Goal: Task Accomplishment & Management: Use online tool/utility

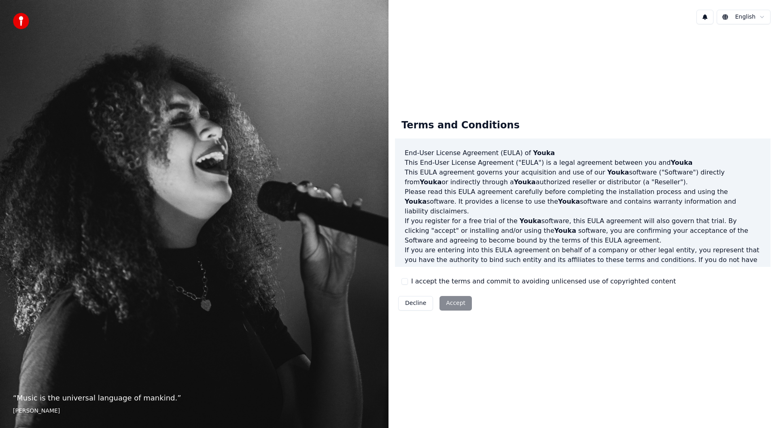
click at [436, 284] on label "I accept the terms and commit to avoiding unlicensed use of copyrighted content" at bounding box center [543, 281] width 265 height 10
click at [408, 284] on button "I accept the terms and commit to avoiding unlicensed use of copyrighted content" at bounding box center [404, 281] width 6 height 6
click at [446, 307] on button "Accept" at bounding box center [455, 303] width 32 height 15
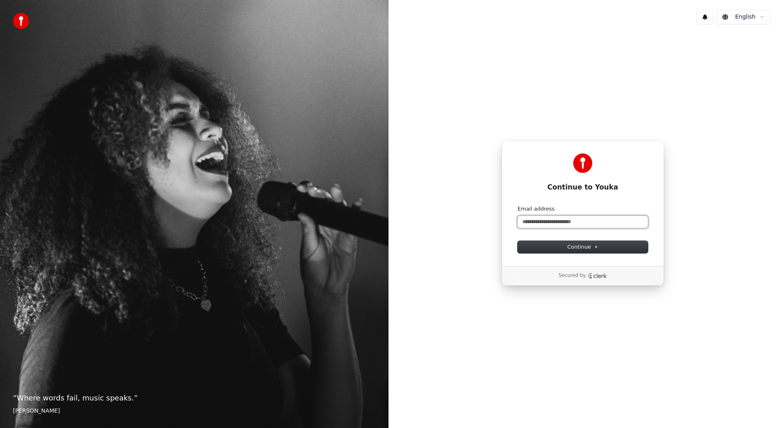
click at [542, 224] on input "Email address" at bounding box center [582, 222] width 130 height 12
click at [593, 243] on button "Continue" at bounding box center [582, 247] width 130 height 12
type input "**********"
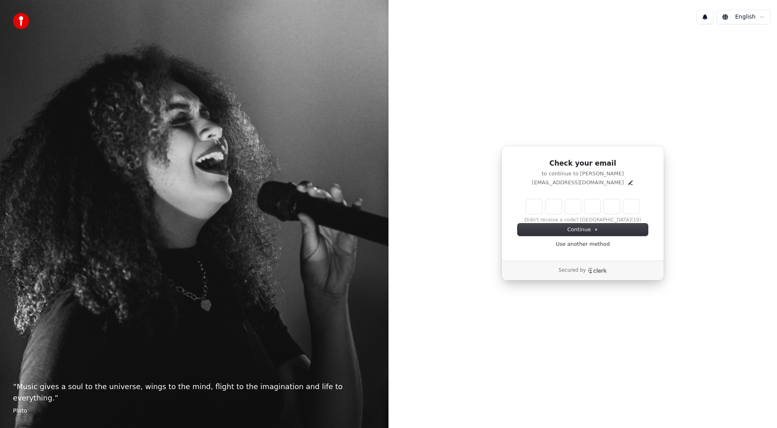
click at [540, 207] on input "Enter verification code" at bounding box center [582, 206] width 113 height 15
paste input "******"
type input "******"
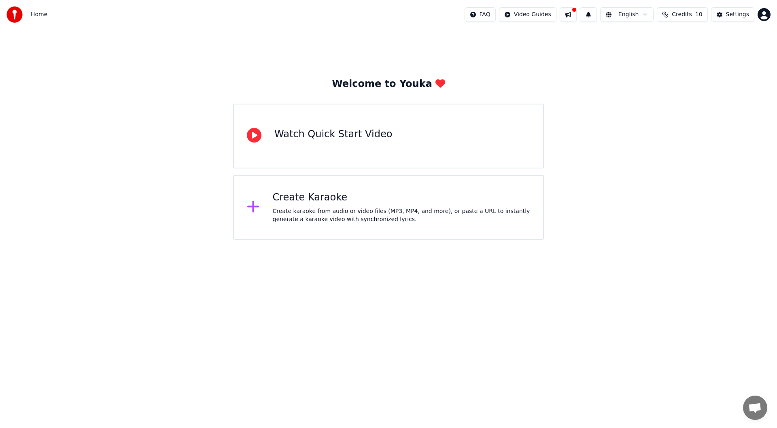
click at [333, 202] on div "Create Karaoke" at bounding box center [402, 197] width 258 height 13
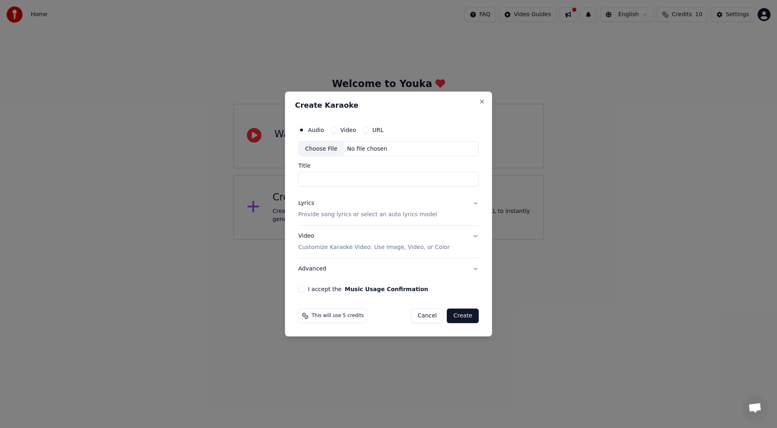
click at [301, 130] on circle "button" at bounding box center [301, 129] width 3 height 3
click at [326, 145] on div "Choose File" at bounding box center [321, 149] width 45 height 15
type input "**********"
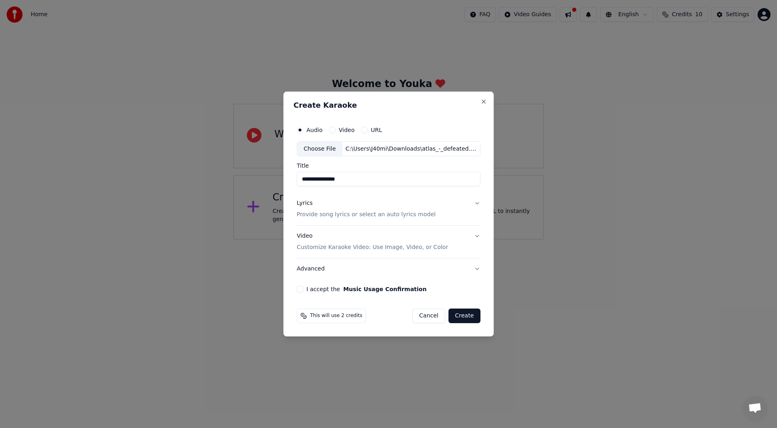
click at [303, 289] on button "I accept the Music Usage Confirmation" at bounding box center [299, 289] width 6 height 6
click at [444, 269] on button "Advanced" at bounding box center [388, 268] width 184 height 21
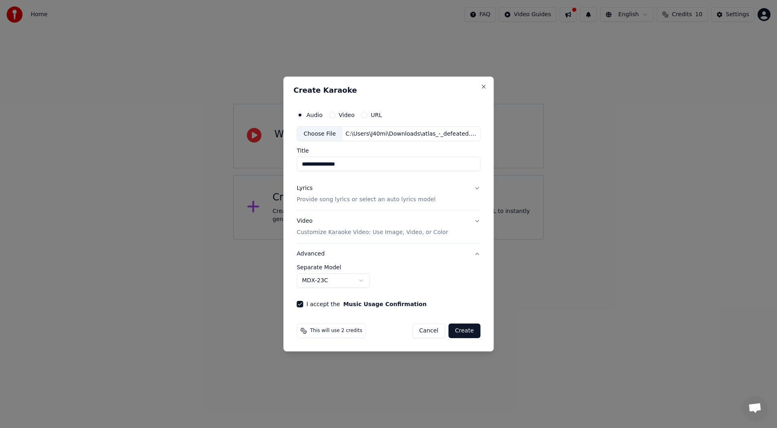
click at [428, 256] on button "Advanced" at bounding box center [388, 253] width 184 height 21
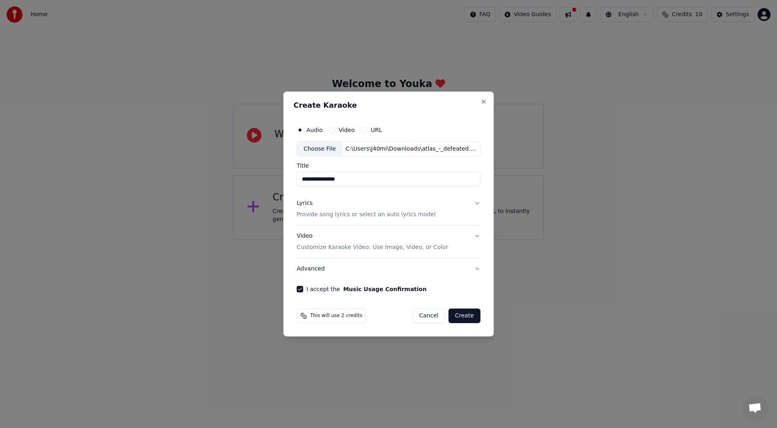
click at [471, 237] on button "Video Customize Karaoke Video: Use Image, Video, or Color" at bounding box center [388, 242] width 184 height 32
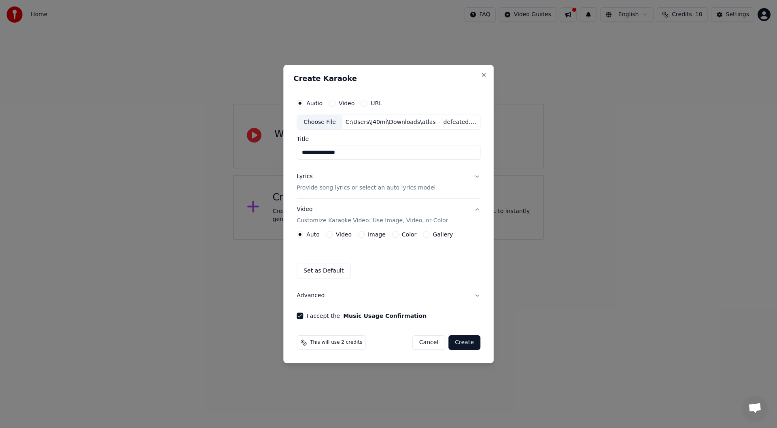
click at [477, 211] on button "Video Customize Karaoke Video: Use Image, Video, or Color" at bounding box center [388, 215] width 184 height 32
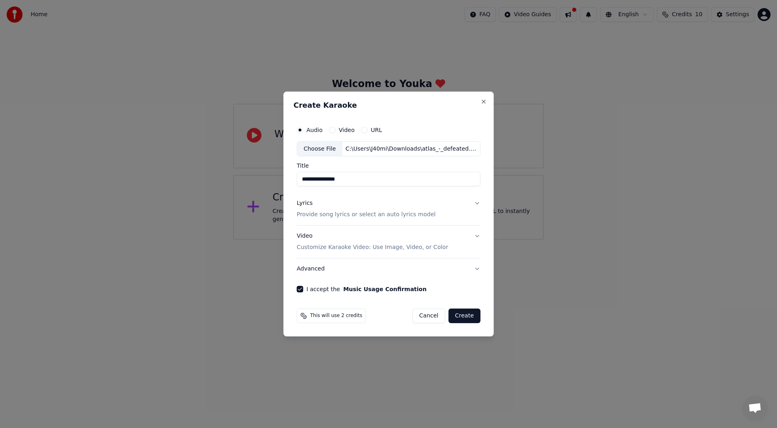
click at [474, 203] on button "Lyrics Provide song lyrics or select an auto lyrics model" at bounding box center [388, 209] width 184 height 32
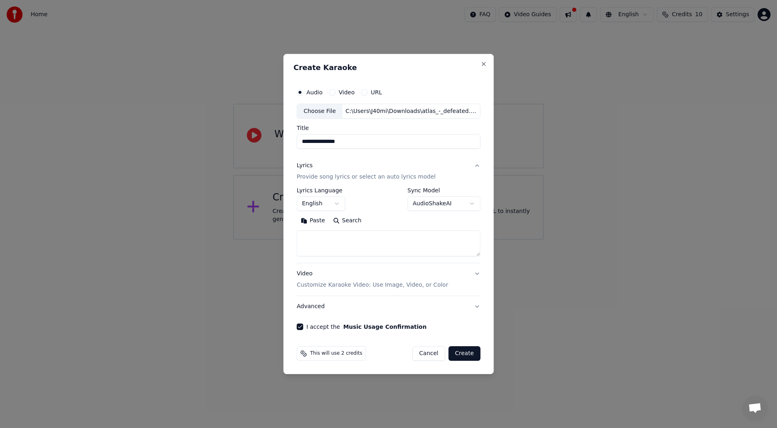
click at [470, 163] on button "Lyrics Provide song lyrics or select an auto lyrics model" at bounding box center [388, 171] width 184 height 32
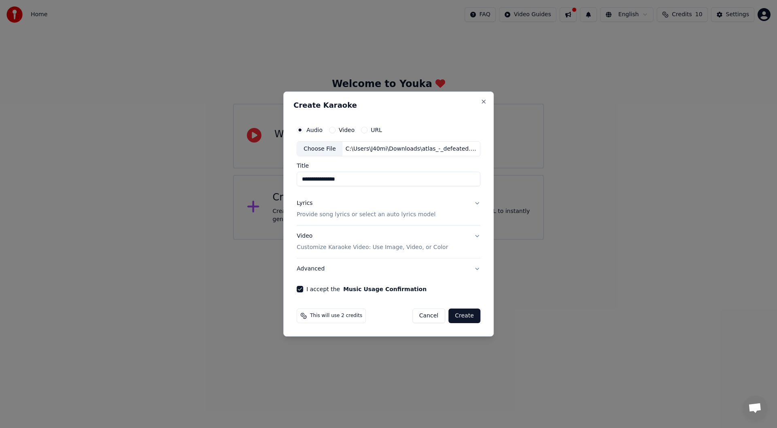
click at [474, 196] on button "Lyrics Provide song lyrics or select an auto lyrics model" at bounding box center [388, 209] width 184 height 32
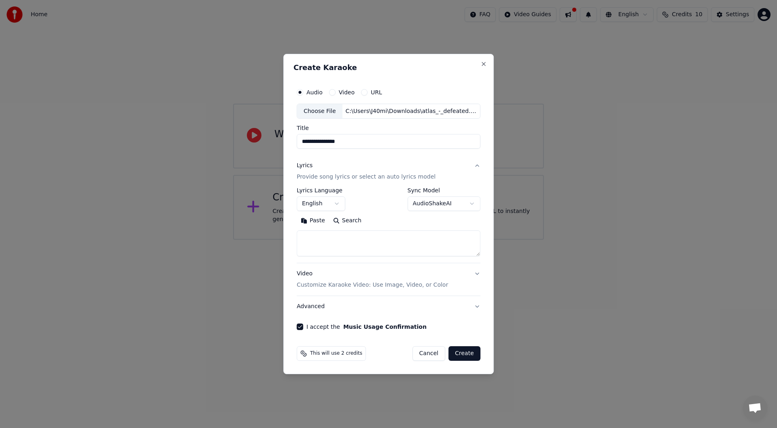
click at [326, 205] on button "English" at bounding box center [320, 204] width 49 height 15
click at [326, 205] on body "**********" at bounding box center [388, 119] width 777 height 239
select select
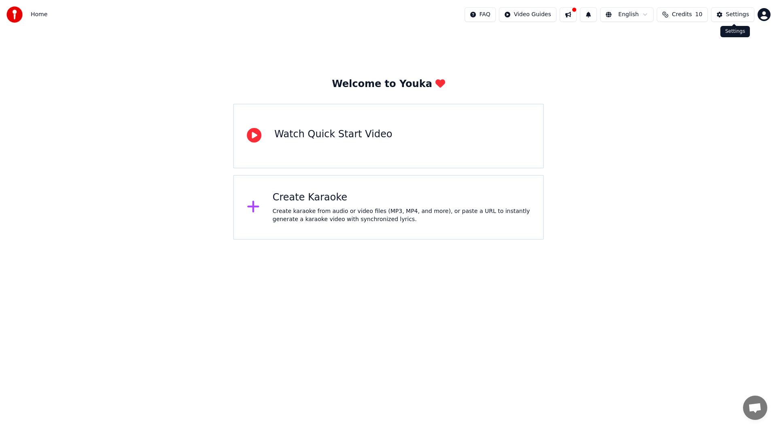
click at [718, 14] on button "Settings" at bounding box center [732, 14] width 43 height 15
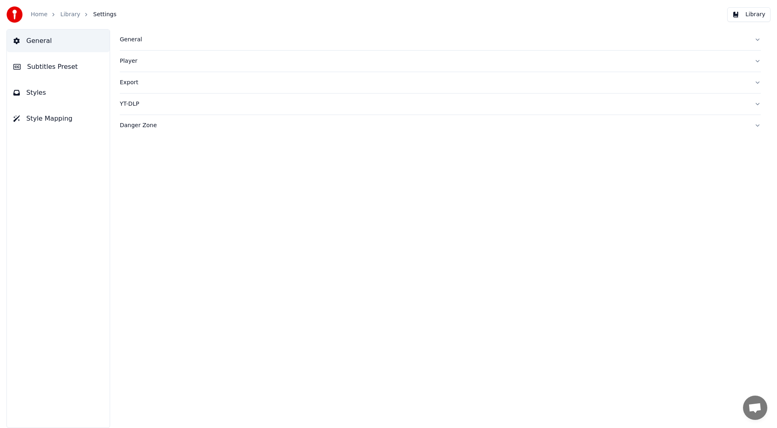
click at [182, 42] on div "General" at bounding box center [434, 40] width 628 height 8
click at [150, 64] on div "Player" at bounding box center [434, 61] width 628 height 8
click at [153, 62] on div "Player" at bounding box center [434, 61] width 628 height 8
click at [152, 85] on div "Export" at bounding box center [434, 82] width 628 height 8
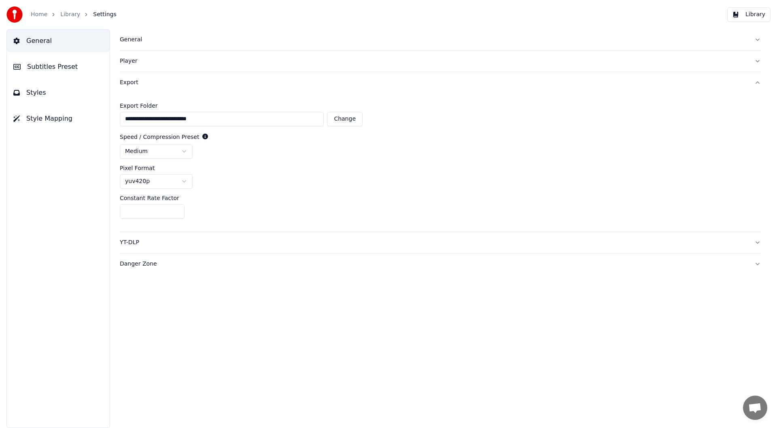
click at [181, 187] on html "**********" at bounding box center [388, 214] width 777 height 428
click at [181, 183] on html "**********" at bounding box center [388, 214] width 777 height 428
click at [192, 246] on div "YT-DLP" at bounding box center [434, 242] width 628 height 8
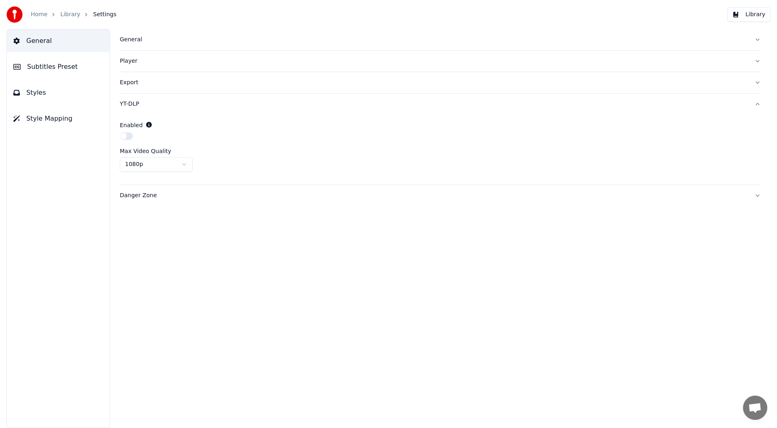
click at [196, 198] on div "Danger Zone" at bounding box center [434, 195] width 628 height 8
click at [178, 122] on div "Danger Zone" at bounding box center [434, 125] width 628 height 8
click at [149, 106] on div "YT-DLP" at bounding box center [434, 104] width 628 height 8
click at [165, 193] on div "Danger Zone" at bounding box center [434, 195] width 628 height 8
click at [39, 40] on span "General" at bounding box center [38, 41] width 25 height 10
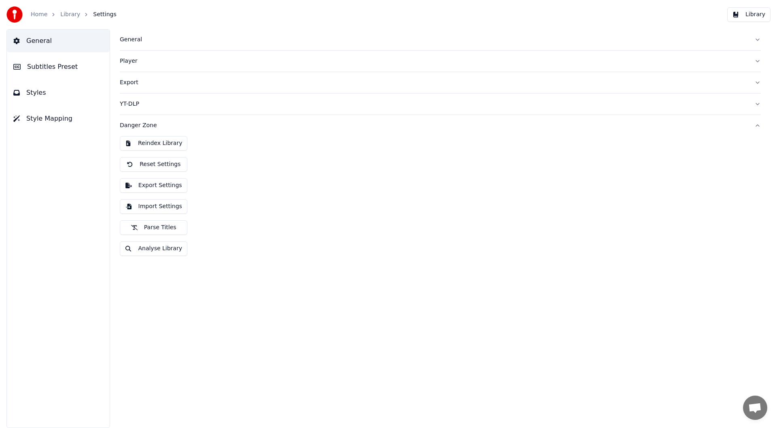
click at [41, 15] on link "Home" at bounding box center [39, 15] width 17 height 8
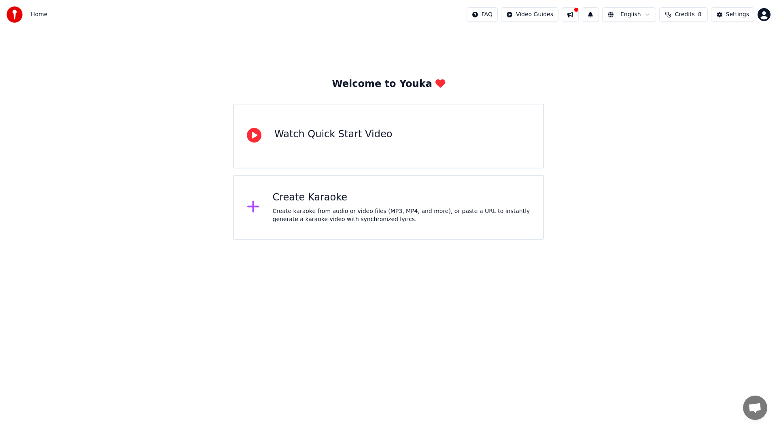
click at [348, 202] on div "Create Karaoke" at bounding box center [402, 197] width 258 height 13
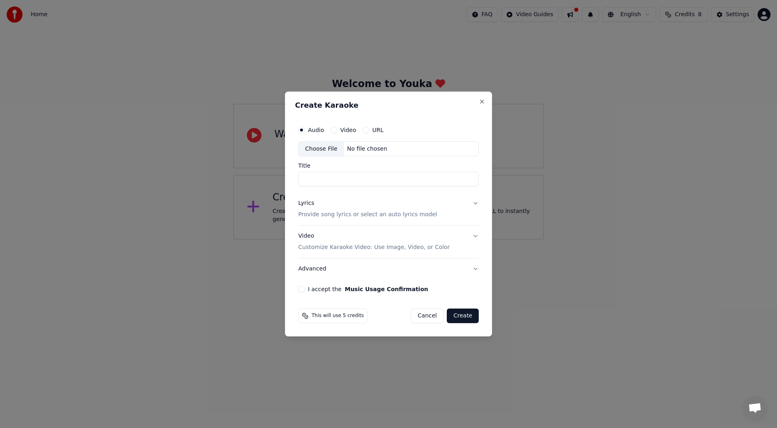
click at [320, 146] on div "Choose File" at bounding box center [321, 149] width 45 height 15
type input "**********"
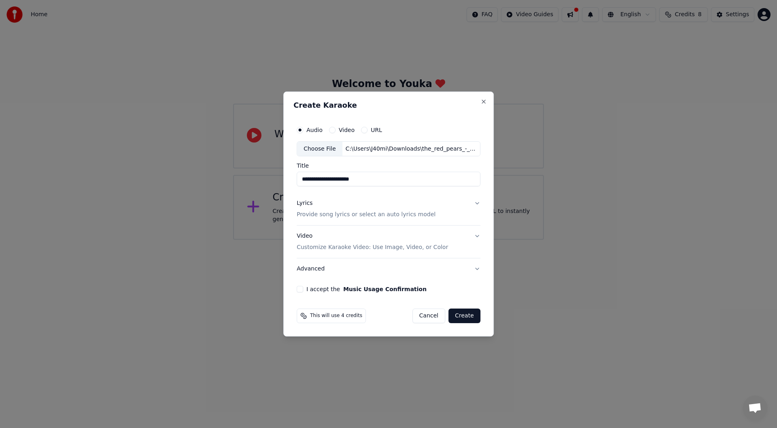
click at [358, 216] on p "Provide song lyrics or select an auto lyrics model" at bounding box center [365, 215] width 139 height 8
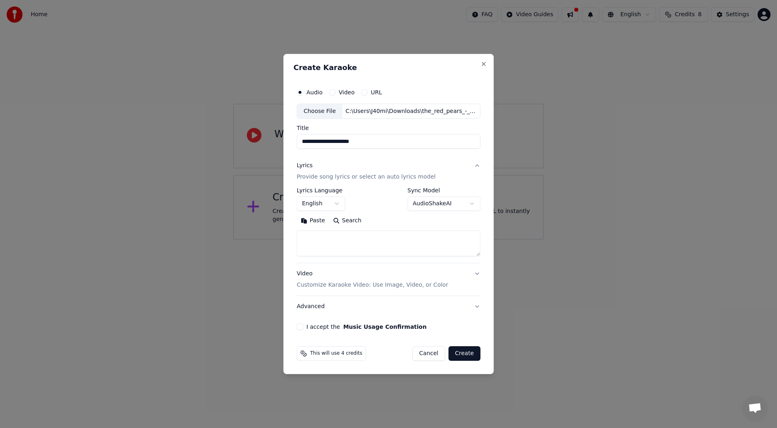
click at [342, 242] on textarea at bounding box center [388, 244] width 184 height 26
paste textarea "**********"
type textarea "**********"
click at [461, 353] on button "Create" at bounding box center [464, 353] width 32 height 15
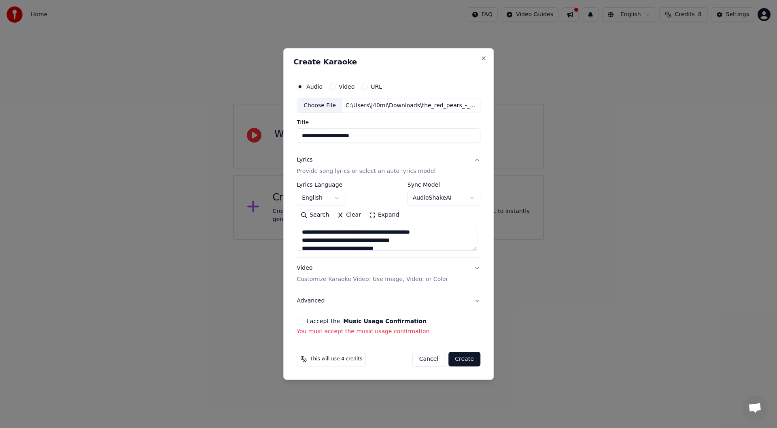
click at [301, 319] on button "I accept the Music Usage Confirmation" at bounding box center [299, 321] width 6 height 6
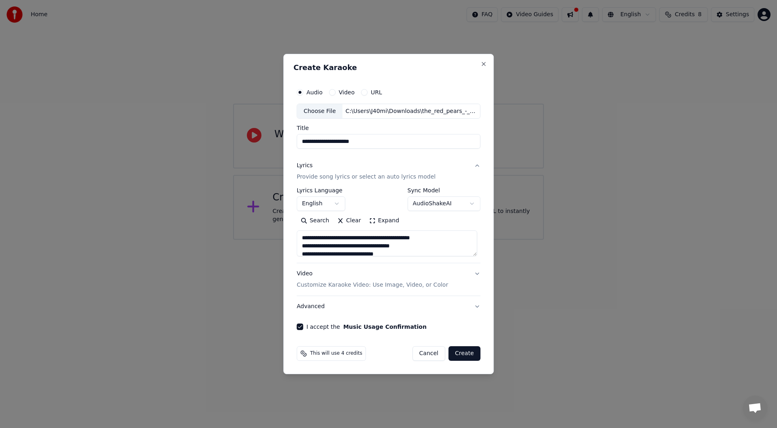
click at [465, 358] on button "Create" at bounding box center [464, 353] width 32 height 15
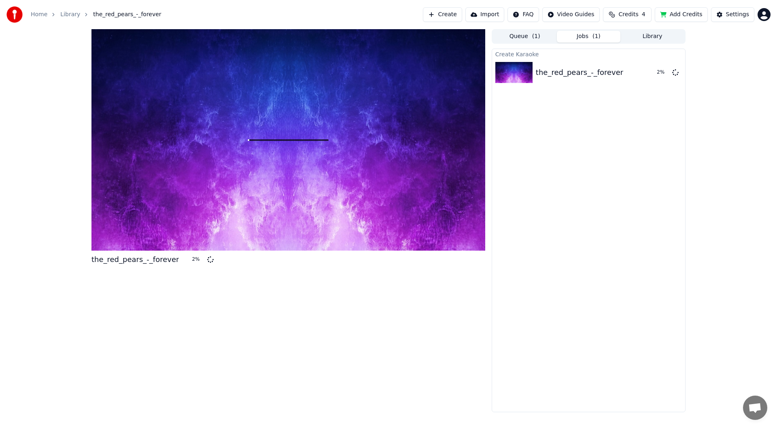
click at [536, 36] on span "( 1 )" at bounding box center [536, 36] width 8 height 8
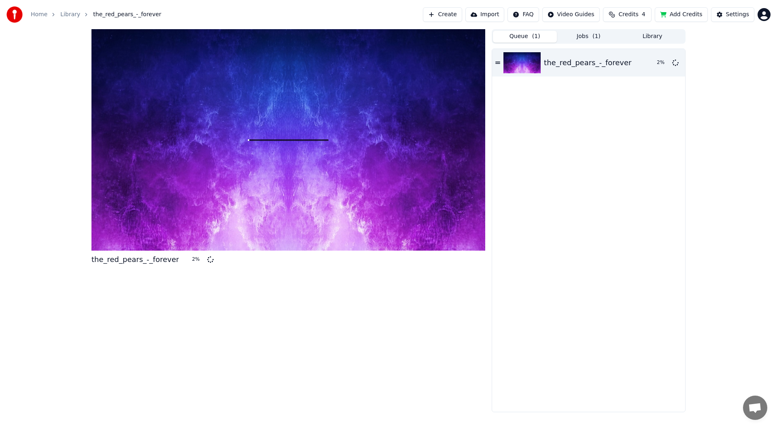
click at [577, 40] on button "Jobs ( 1 )" at bounding box center [589, 37] width 64 height 12
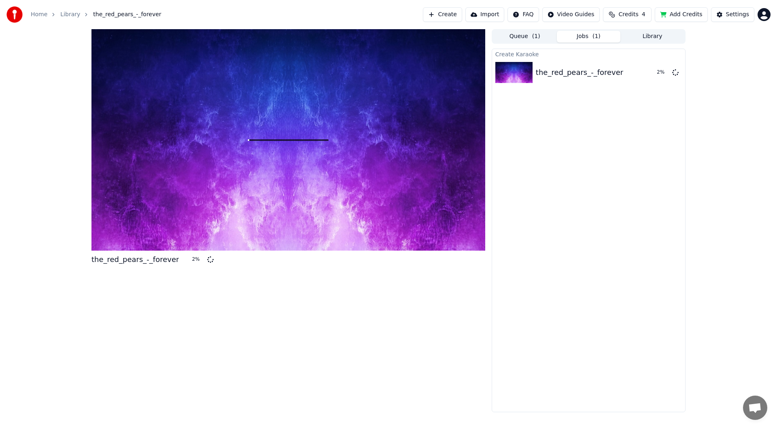
click at [537, 37] on span "( 1 )" at bounding box center [536, 36] width 8 height 8
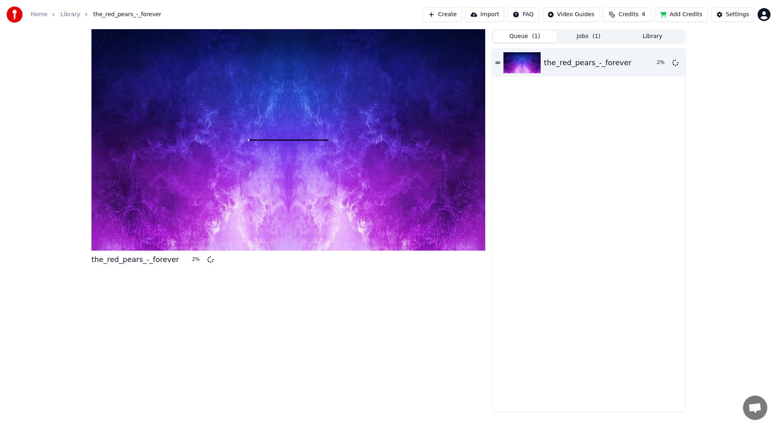
click at [459, 17] on button "Create" at bounding box center [442, 14] width 39 height 15
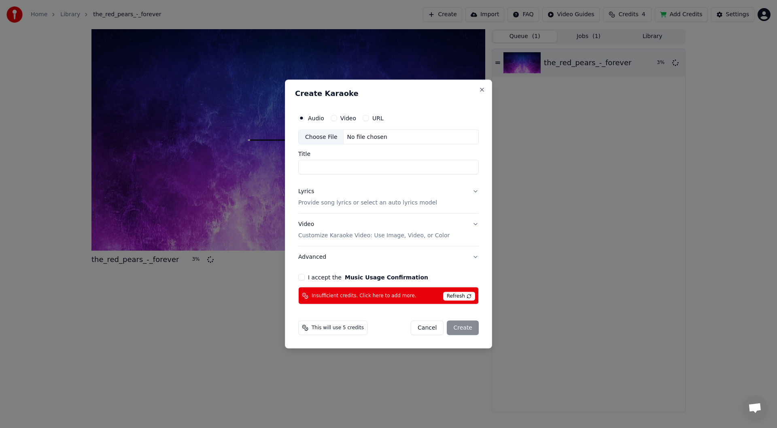
click at [314, 140] on div "Choose File" at bounding box center [321, 136] width 45 height 15
click at [466, 298] on span "Refresh" at bounding box center [459, 296] width 32 height 9
click at [455, 299] on span "Refresh" at bounding box center [459, 296] width 32 height 9
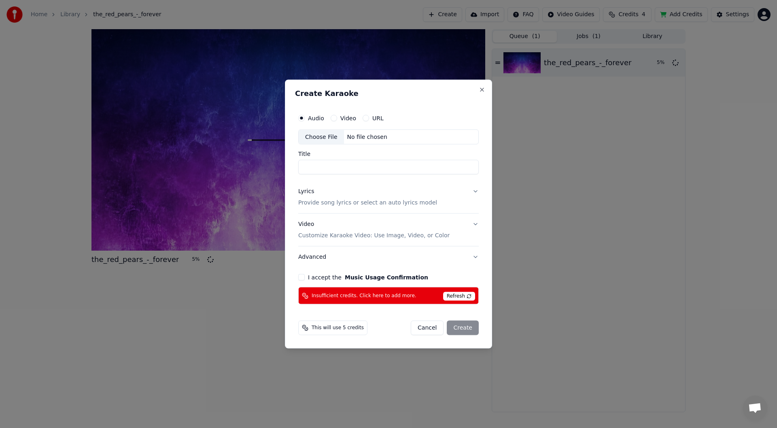
click at [306, 279] on div "I accept the Music Usage Confirmation" at bounding box center [388, 277] width 180 height 6
click at [301, 276] on button "I accept the Music Usage Confirmation" at bounding box center [301, 277] width 6 height 6
click at [431, 332] on button "Cancel" at bounding box center [427, 327] width 33 height 15
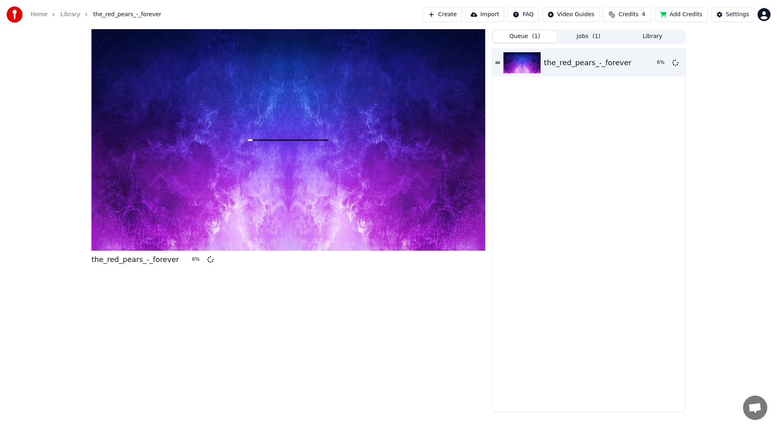
click at [638, 13] on span "Credits" at bounding box center [628, 15] width 20 height 8
click at [629, 74] on button "Refresh" at bounding box center [632, 75] width 42 height 15
click at [629, 75] on button "Refresh" at bounding box center [632, 75] width 42 height 15
click at [618, 55] on td "8" at bounding box center [616, 54] width 36 height 15
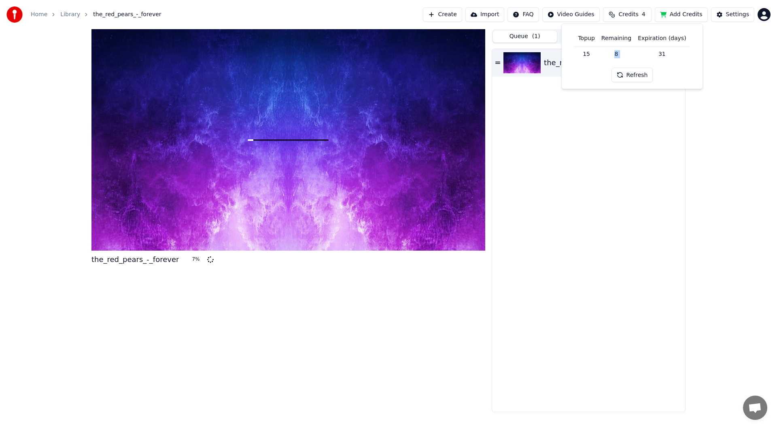
click at [618, 55] on td "8" at bounding box center [616, 54] width 36 height 15
click at [660, 55] on td "31" at bounding box center [661, 54] width 55 height 15
click at [661, 55] on td "31" at bounding box center [661, 54] width 55 height 15
click at [664, 53] on td "31" at bounding box center [661, 54] width 55 height 15
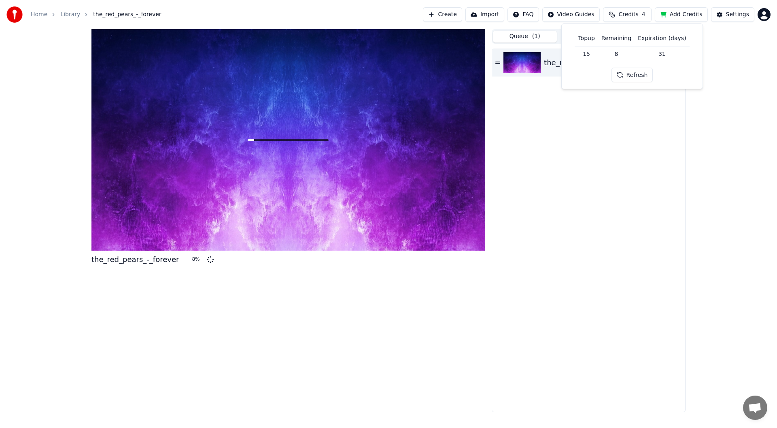
click at [686, 16] on button "Add Credits" at bounding box center [680, 14] width 53 height 15
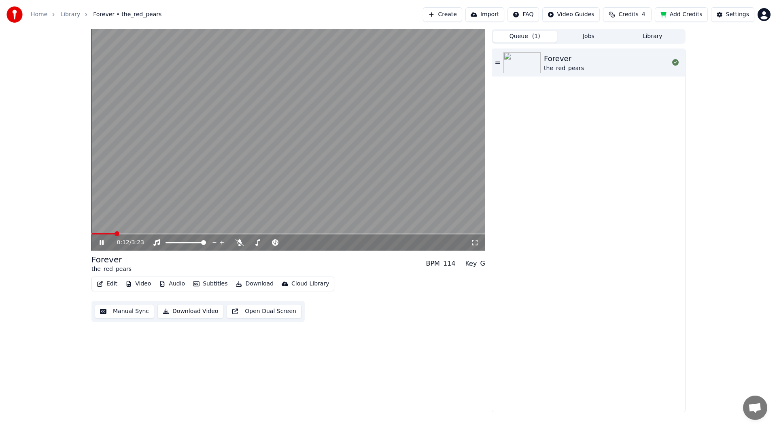
click at [141, 285] on button "Video" at bounding box center [138, 283] width 32 height 11
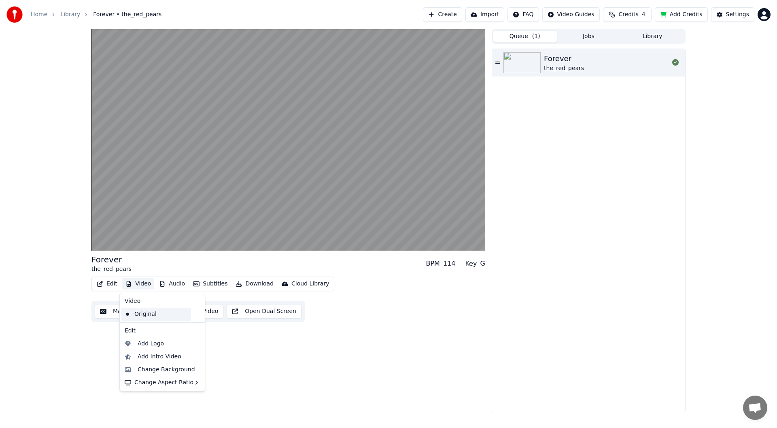
click at [148, 315] on div "Original" at bounding box center [156, 313] width 70 height 13
click at [142, 287] on button "Video" at bounding box center [138, 283] width 32 height 11
click at [178, 370] on div "Change Background" at bounding box center [166, 369] width 57 height 8
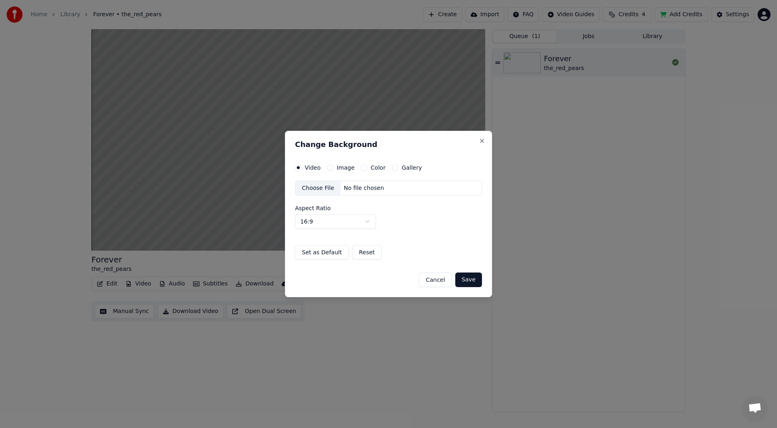
click at [370, 167] on label "Color" at bounding box center [377, 168] width 15 height 6
click at [367, 167] on button "Color" at bounding box center [364, 167] width 6 height 6
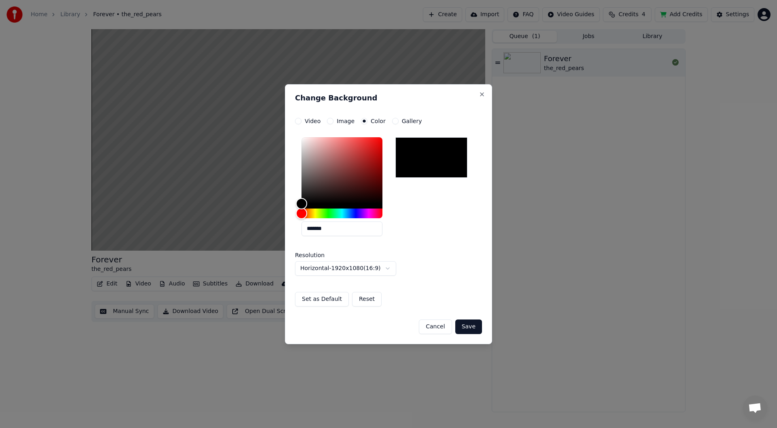
click at [427, 162] on div at bounding box center [431, 157] width 72 height 40
click at [469, 326] on button "Save" at bounding box center [468, 326] width 27 height 15
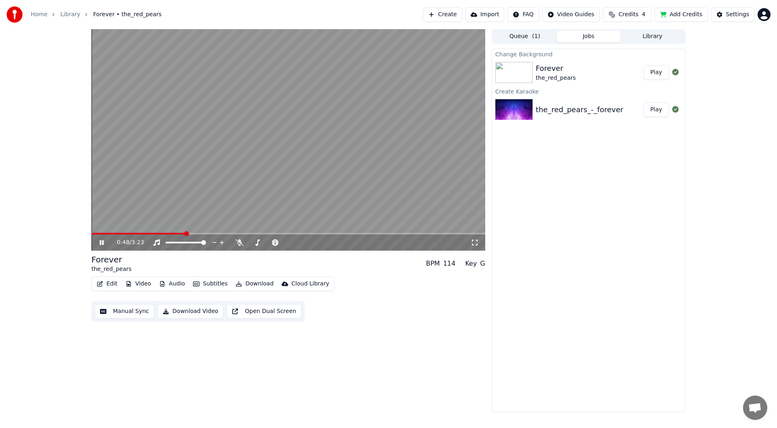
click at [620, 138] on div "Change Background Forever the_red_pears Play Create Karaoke the_red_pears_-_for…" at bounding box center [588, 230] width 194 height 363
click at [658, 74] on button "Play" at bounding box center [655, 72] width 25 height 15
click at [108, 233] on span at bounding box center [288, 234] width 394 height 2
click at [124, 232] on video at bounding box center [288, 139] width 394 height 221
click at [145, 231] on video at bounding box center [288, 139] width 394 height 221
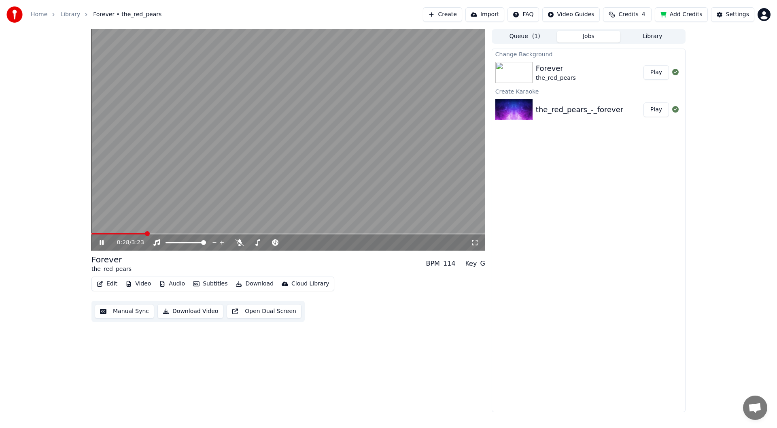
click at [145, 233] on span at bounding box center [288, 234] width 394 height 2
click at [167, 233] on span at bounding box center [288, 234] width 394 height 2
click at [192, 234] on span at bounding box center [288, 234] width 394 height 2
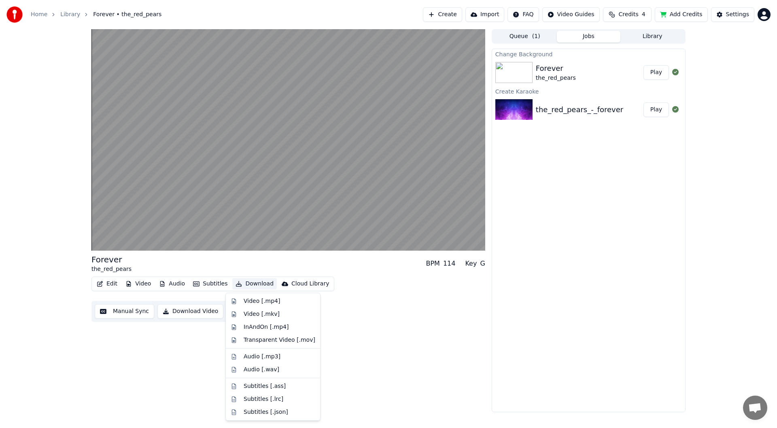
click at [237, 285] on button "Download" at bounding box center [254, 283] width 44 height 11
click at [260, 369] on div "Audio [.wav]" at bounding box center [261, 369] width 36 height 8
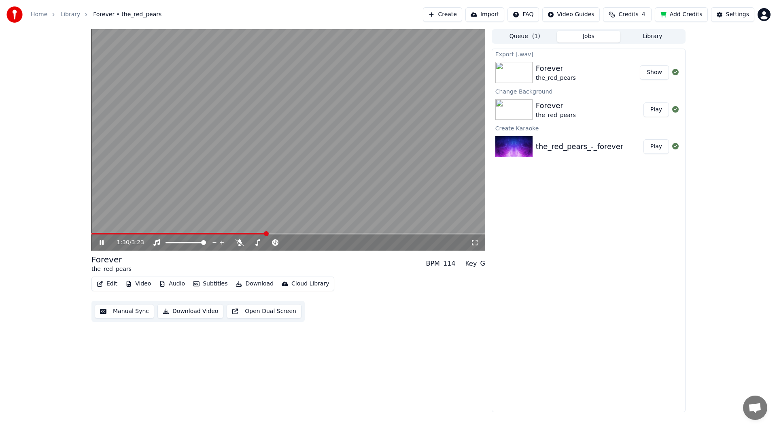
click at [102, 245] on icon at bounding box center [107, 242] width 19 height 6
